Goal: Information Seeking & Learning: Learn about a topic

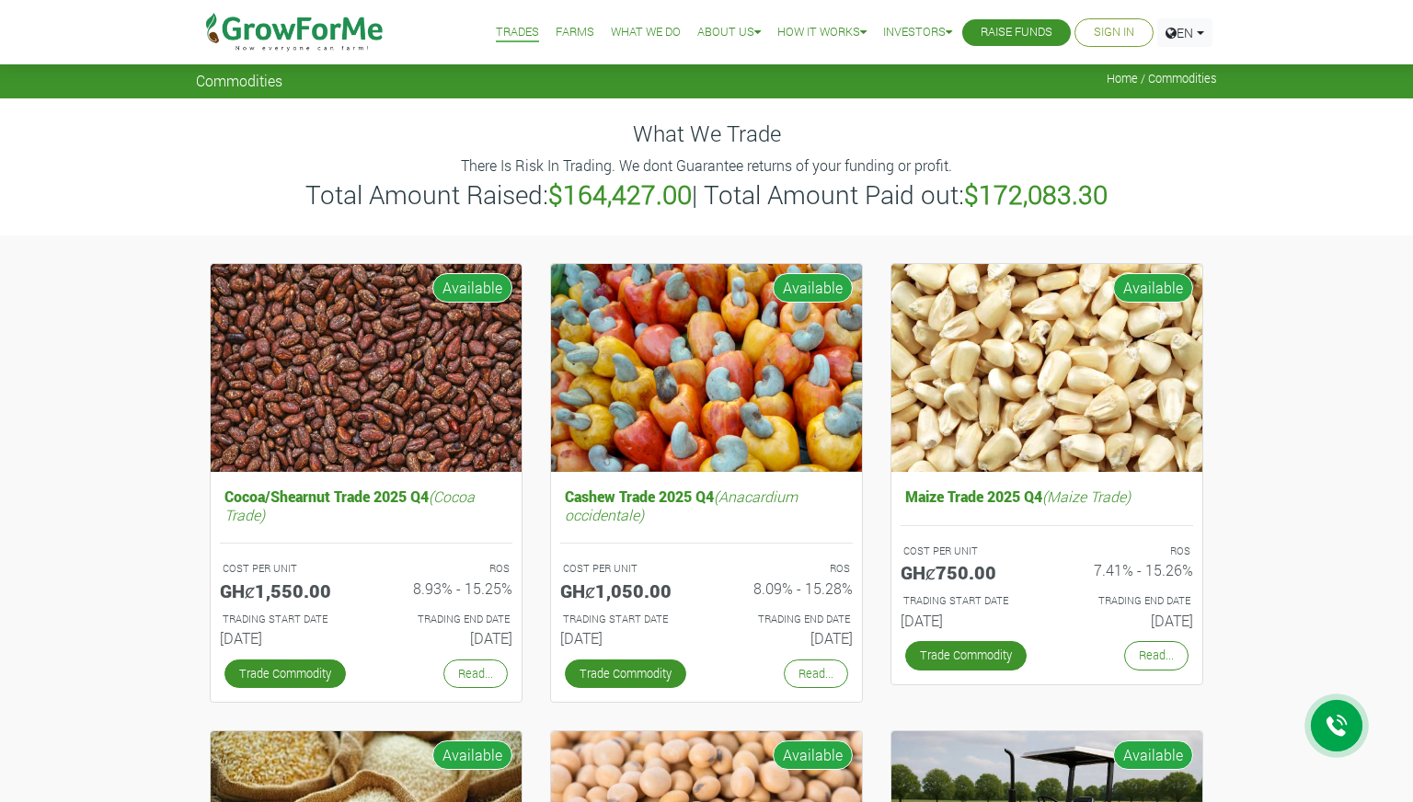
click at [369, 405] on img at bounding box center [366, 368] width 311 height 209
